Goal: Find specific page/section: Find specific page/section

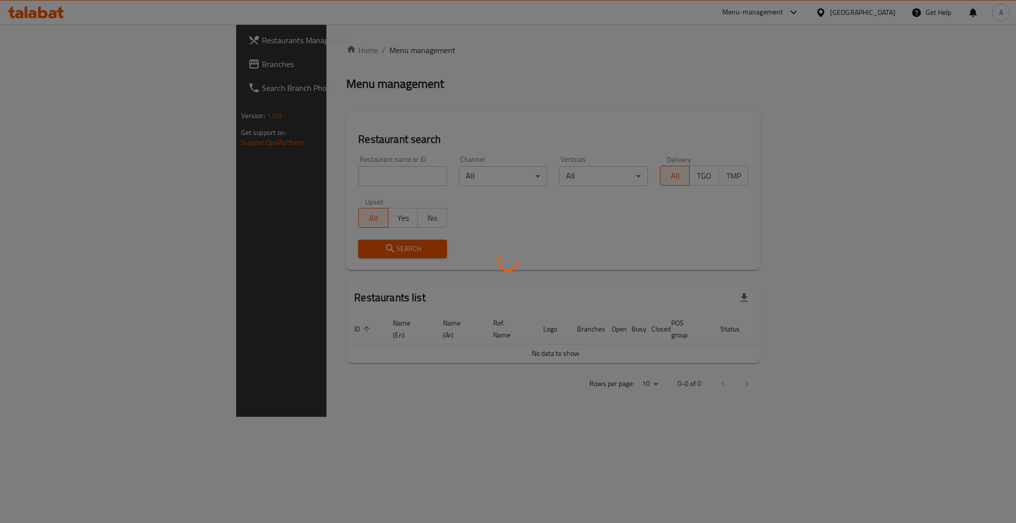
click at [234, 174] on div at bounding box center [508, 261] width 1016 height 523
click at [834, 457] on div at bounding box center [508, 261] width 1016 height 523
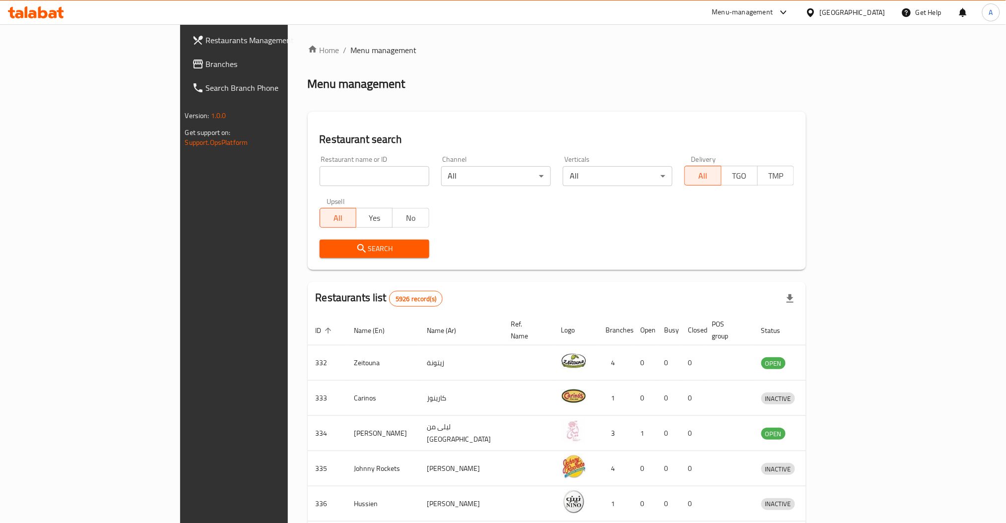
click at [320, 167] on input "search" at bounding box center [375, 176] width 110 height 20
type input "aloosh"
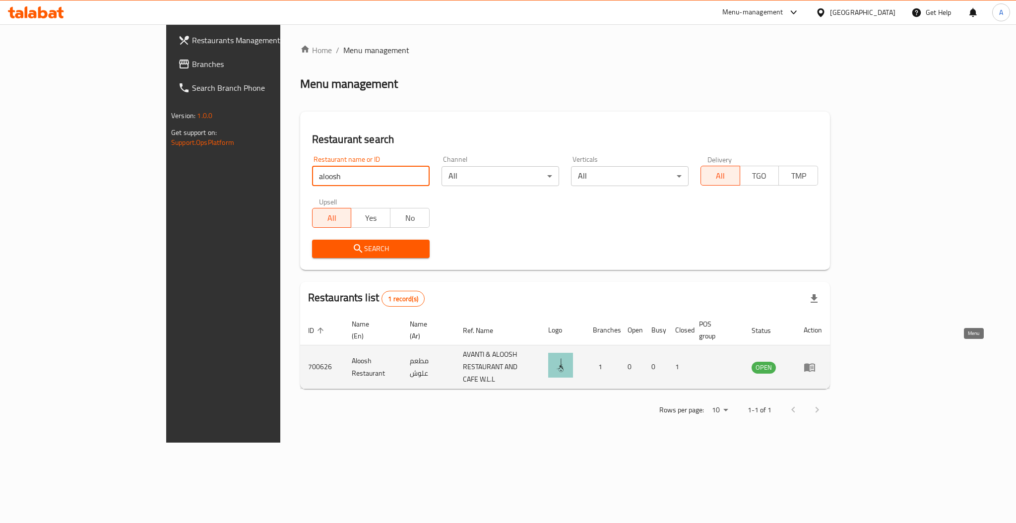
click at [816, 361] on icon "enhanced table" at bounding box center [810, 367] width 12 height 12
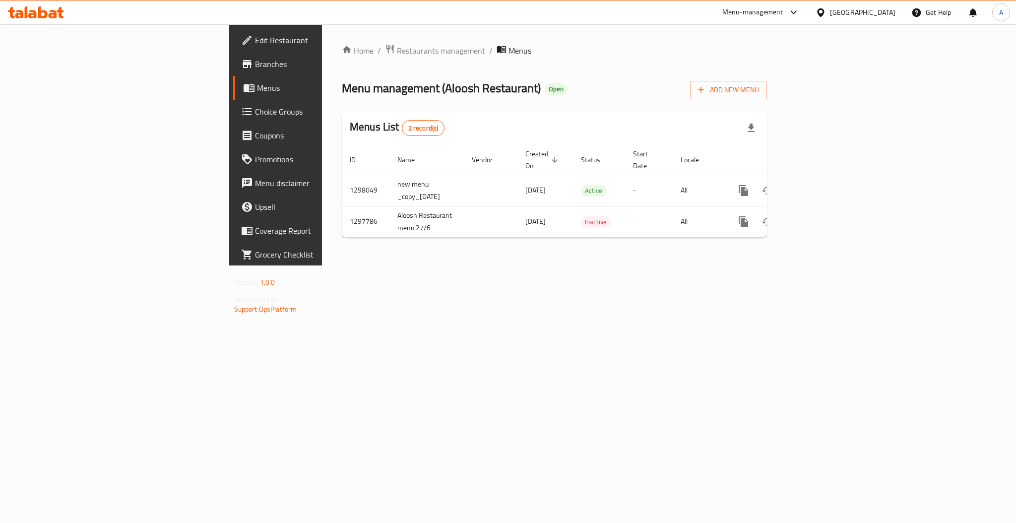
click at [255, 62] on span "Branches" at bounding box center [323, 64] width 136 height 12
